Goal: Task Accomplishment & Management: Use online tool/utility

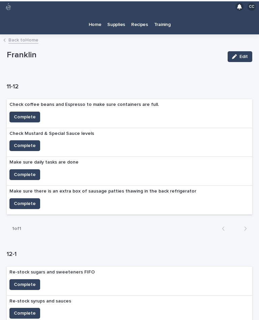
scroll to position [12, 0]
click at [96, 13] on p "Home" at bounding box center [95, 20] width 13 height 14
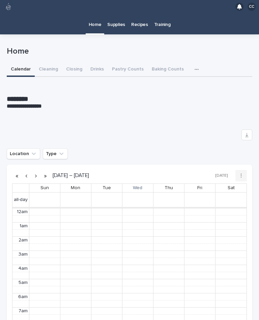
scroll to position [85, 0]
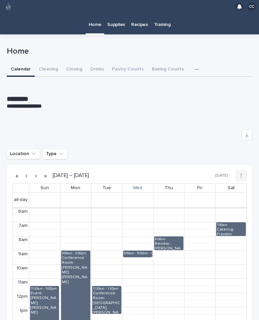
click at [41, 63] on button "Cleaning" at bounding box center [48, 70] width 27 height 14
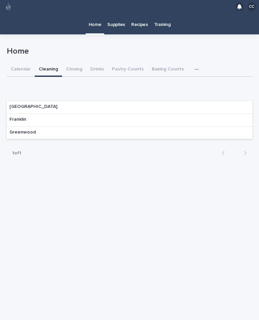
click at [238, 114] on div "Franklin" at bounding box center [130, 120] width 246 height 13
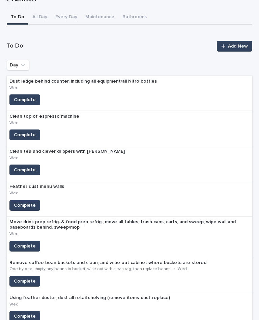
scroll to position [57, 0]
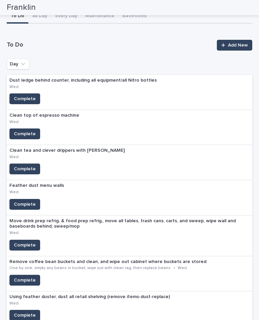
click at [27, 131] on span "Complete" at bounding box center [25, 134] width 22 height 7
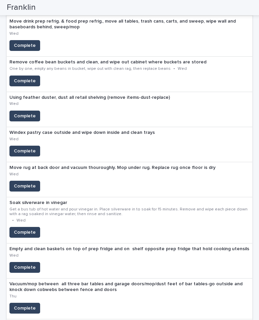
scroll to position [216, 0]
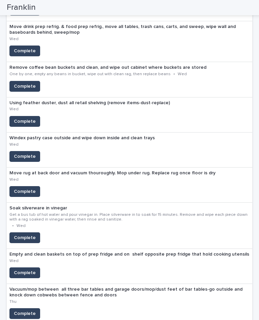
click at [28, 270] on span "Complete" at bounding box center [25, 273] width 22 height 7
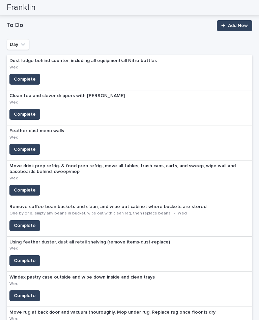
scroll to position [77, 0]
click at [22, 146] on span "Complete" at bounding box center [25, 149] width 22 height 7
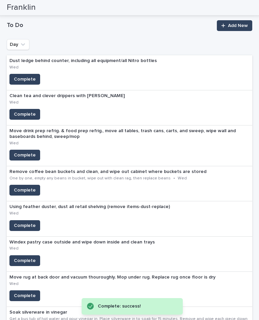
scroll to position [80, 0]
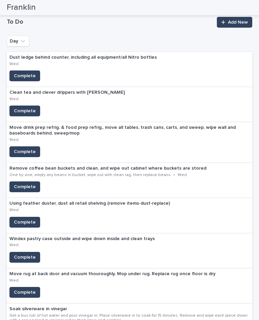
click at [27, 254] on span "Complete" at bounding box center [25, 257] width 22 height 7
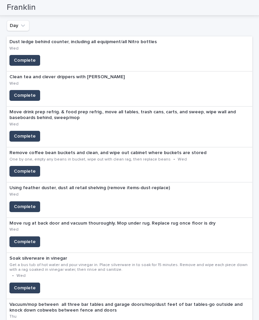
scroll to position [96, 0]
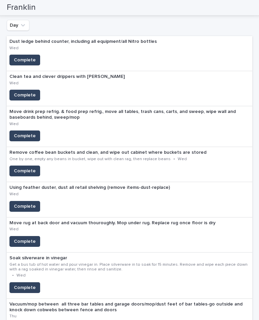
click at [24, 238] on span "Complete" at bounding box center [25, 241] width 22 height 7
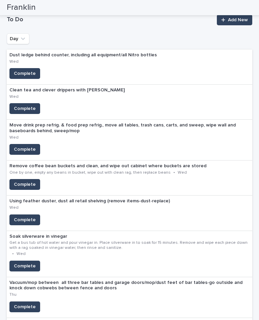
scroll to position [83, 0]
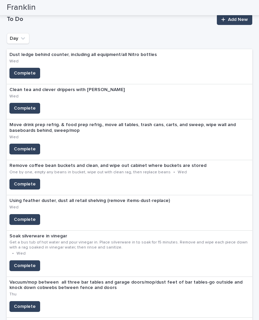
click at [28, 68] on button "Complete" at bounding box center [24, 73] width 31 height 11
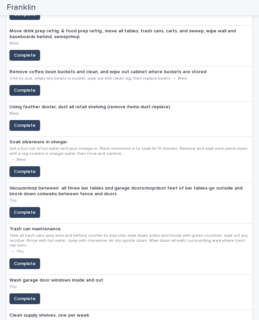
scroll to position [140, 0]
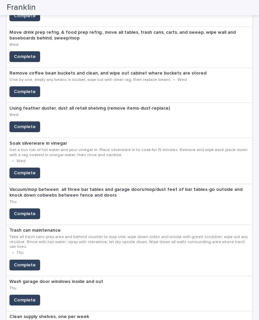
click at [20, 170] on span "Complete" at bounding box center [25, 173] width 22 height 7
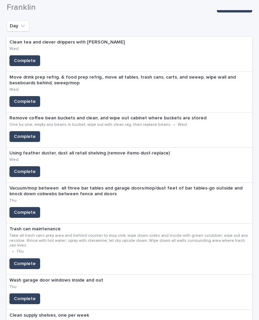
scroll to position [96, 0]
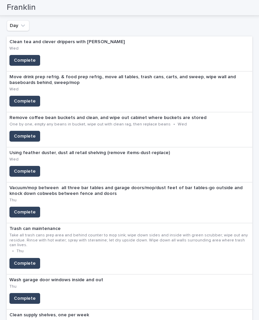
click at [29, 166] on button "Complete" at bounding box center [24, 171] width 31 height 11
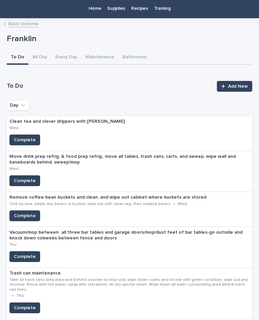
scroll to position [17, 0]
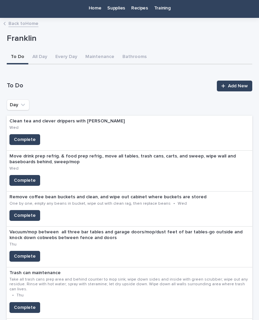
click at [22, 175] on button "Complete" at bounding box center [24, 180] width 31 height 11
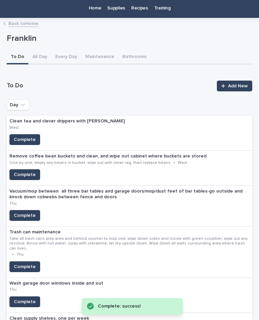
scroll to position [6, 0]
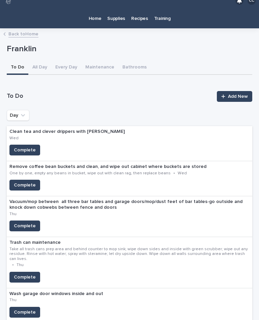
click at [23, 147] on span "Complete" at bounding box center [25, 150] width 22 height 7
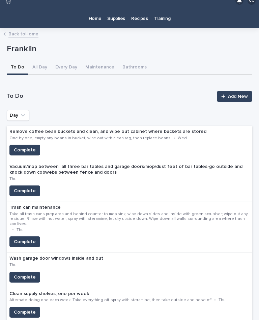
click at [29, 145] on button "Complete" at bounding box center [24, 150] width 31 height 11
